Goal: Obtain resource: Download file/media

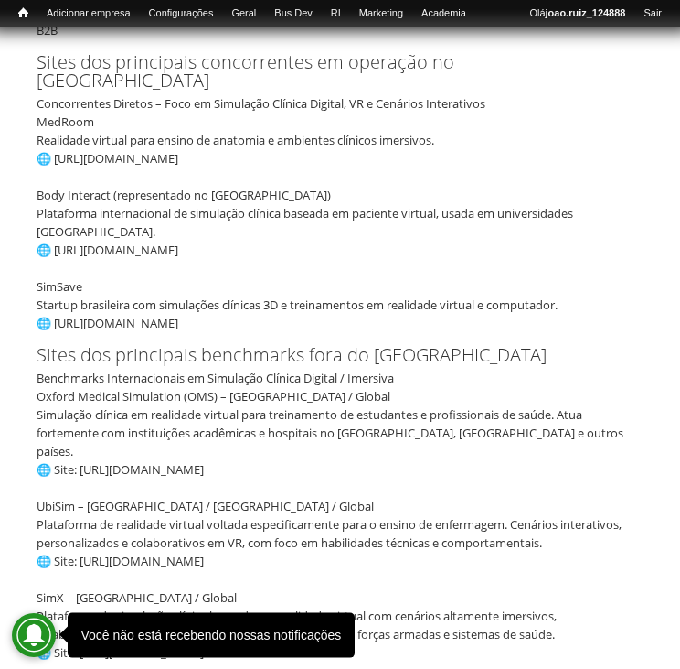
scroll to position [806, 0]
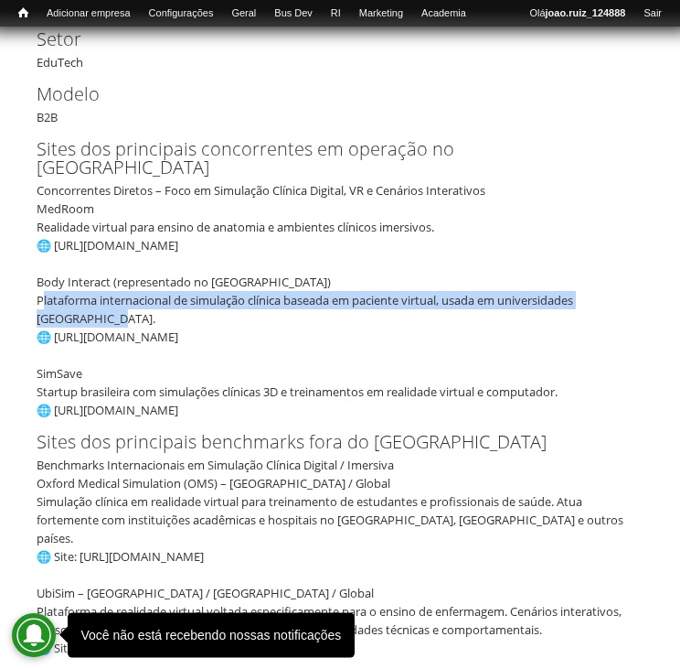
drag, startPoint x: 99, startPoint y: 294, endPoint x: 33, endPoint y: 289, distance: 66.0
copy div "Plataforma internacional de simulação clínica baseada em paciente virtual, usad…"
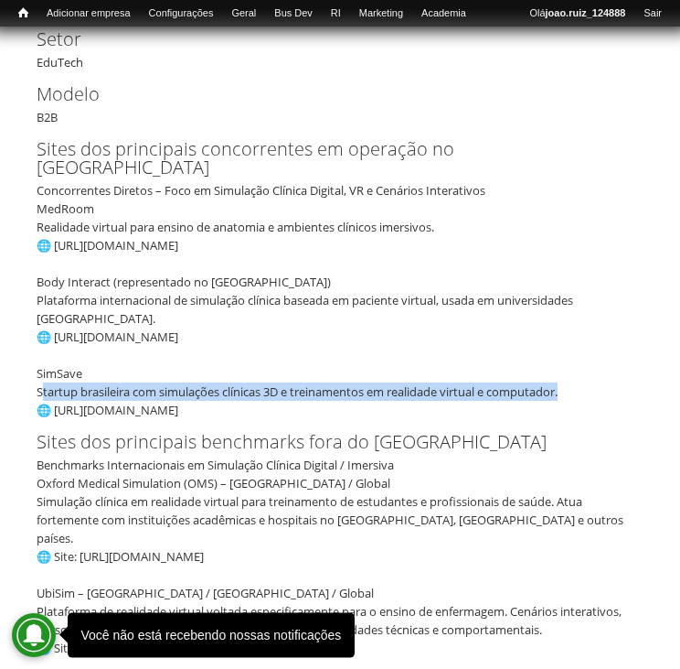
drag, startPoint x: 570, startPoint y: 372, endPoint x: 36, endPoint y: 380, distance: 534.1
copy div "Startup brasileira com simulações clínicas 3D e treinamentos em realidade virtu…"
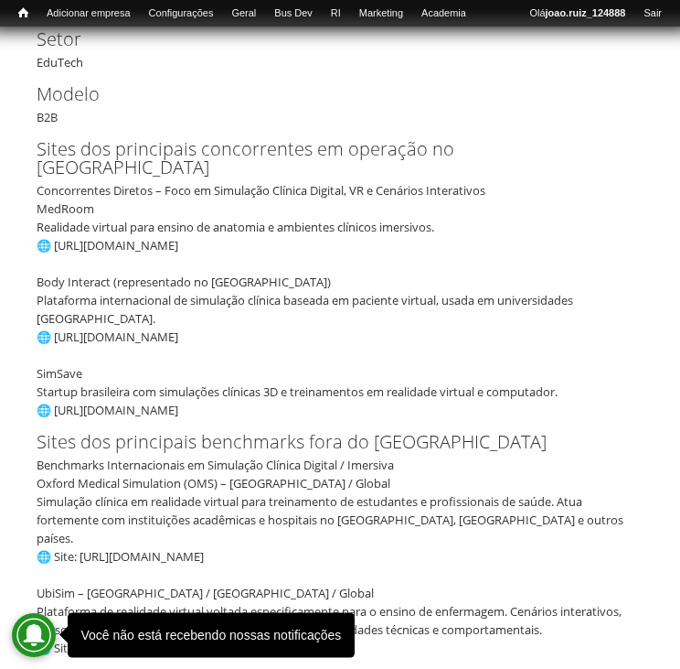
click at [344, 567] on div "Benchmarks Internacionais em Simulação Clínica Digital / Imersiva Oxford Medica…" at bounding box center [334, 601] width 595 height 293
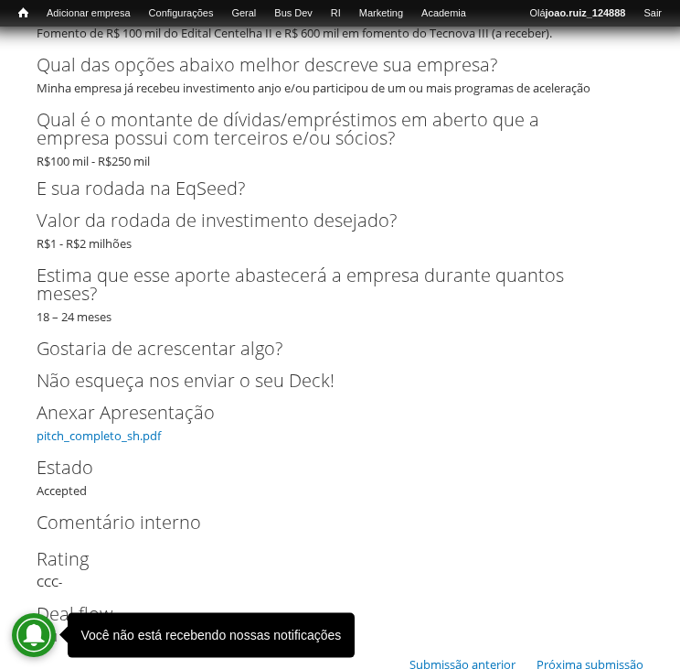
scroll to position [6110, 0]
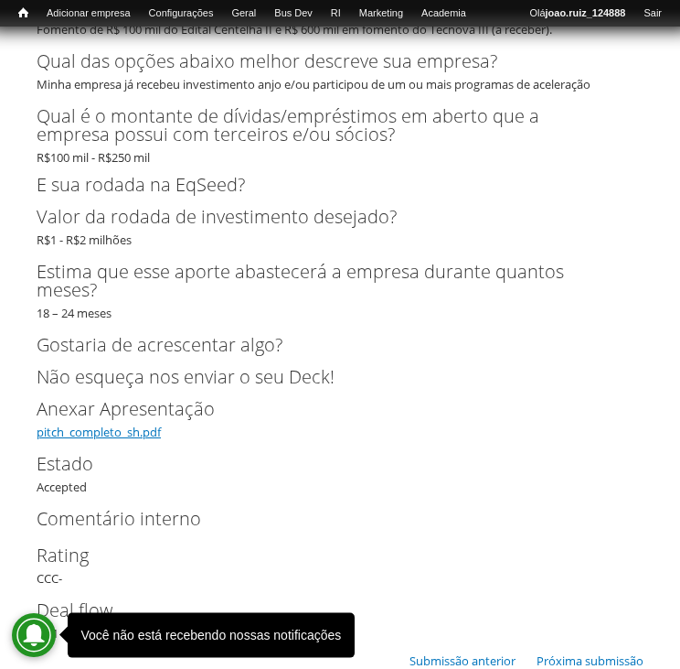
click at [91, 423] on link "pitch_completo_sh.pdf" at bounding box center [99, 431] width 124 height 16
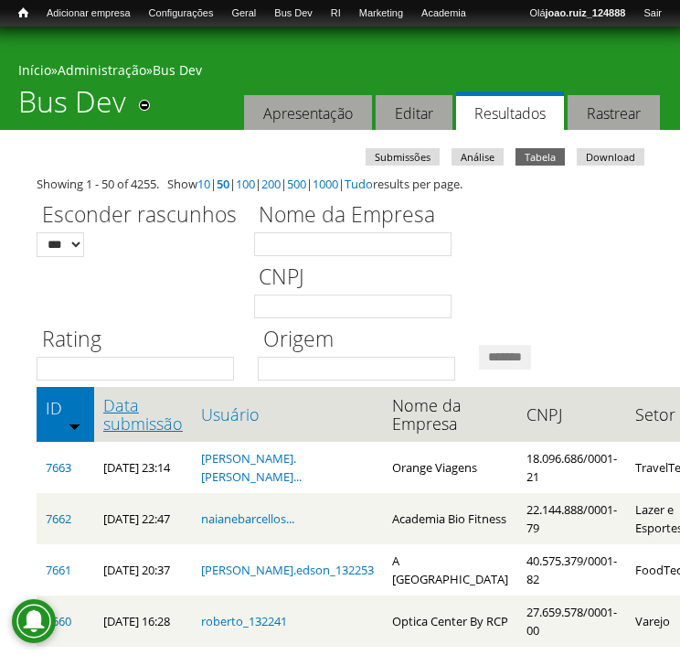
click at [134, 406] on link "Data submissão" at bounding box center [143, 414] width 80 height 37
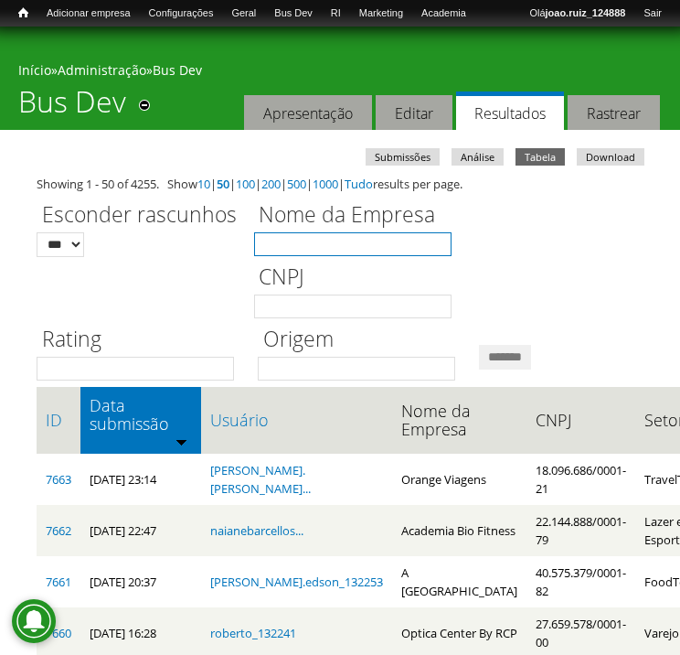
click at [357, 246] on input "Nome da Empresa" at bounding box center [353, 244] width 198 height 24
type input "**********"
click at [479, 345] on input "*******" at bounding box center [505, 357] width 52 height 25
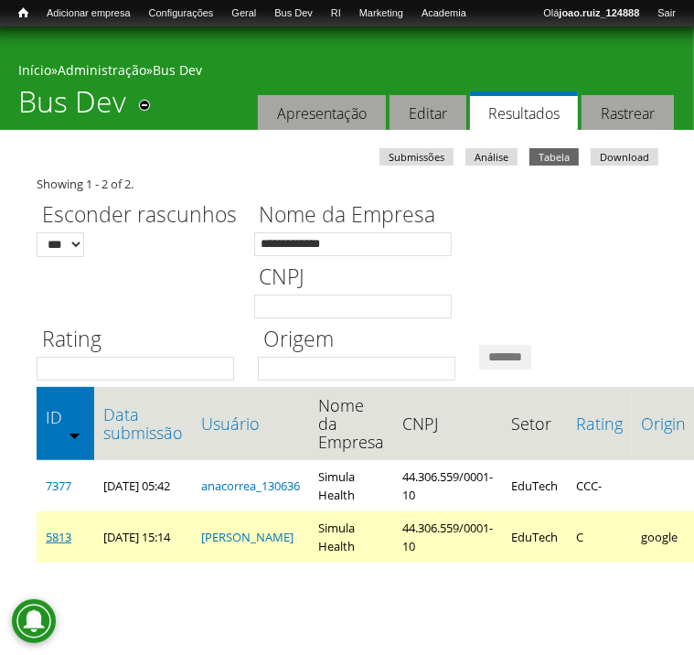
click at [66, 538] on link "5813" at bounding box center [59, 537] width 26 height 16
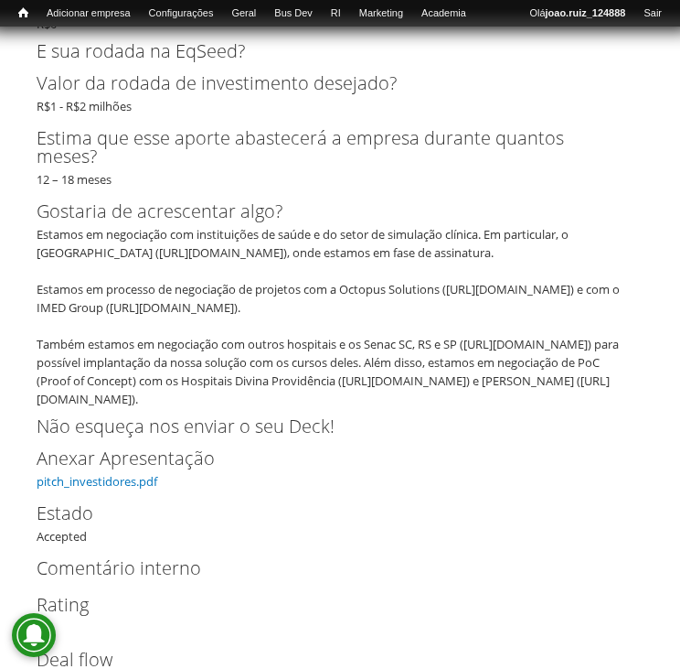
scroll to position [5305, 0]
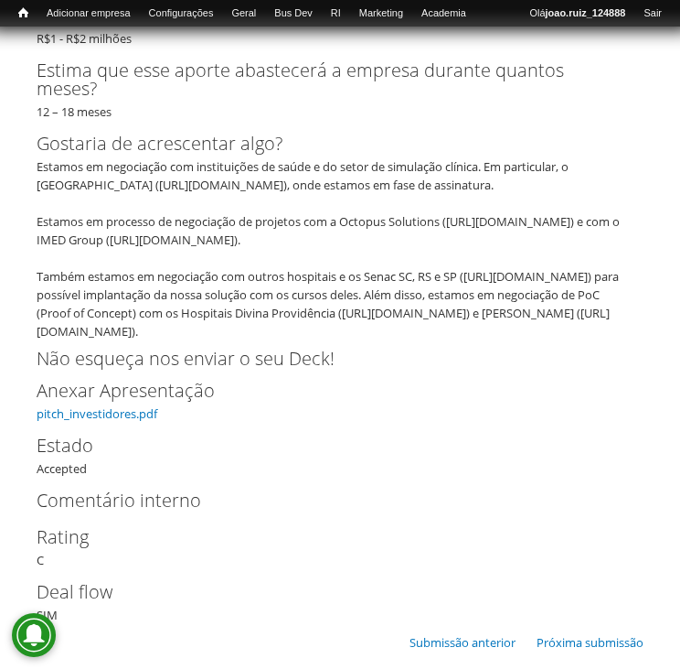
click at [98, 405] on link "pitch_investidores.pdf" at bounding box center [97, 413] width 121 height 16
